Goal: Book appointment/travel/reservation

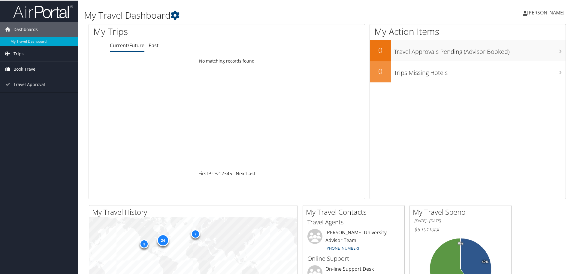
click at [46, 71] on link "Book Travel" at bounding box center [39, 68] width 78 height 15
click at [40, 90] on link "Book/Manage Online Trips" at bounding box center [39, 89] width 78 height 9
